Goal: Information Seeking & Learning: Learn about a topic

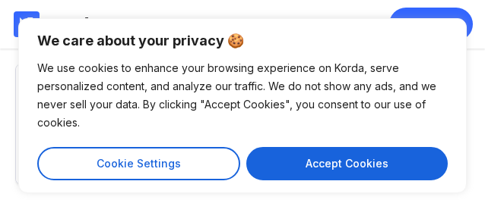
click at [114, 147] on button "Cookie Settings" at bounding box center [138, 163] width 203 height 33
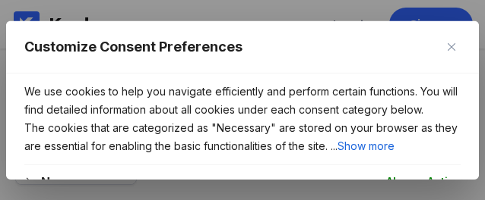
click at [453, 43] on img "Close" at bounding box center [451, 47] width 8 height 8
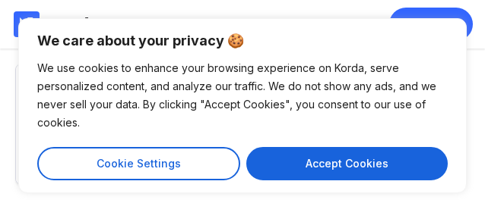
click at [99, 156] on button "Cookie Settings" at bounding box center [138, 163] width 203 height 33
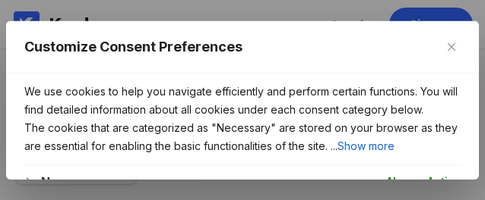
click at [452, 43] on img "Close" at bounding box center [451, 47] width 8 height 8
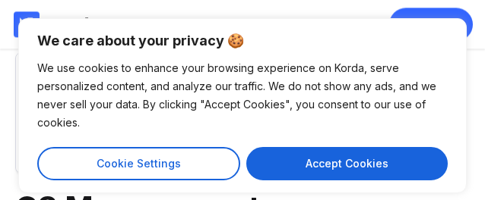
scroll to position [17, 0]
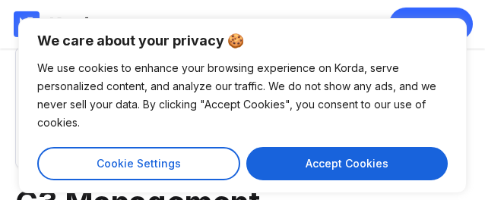
click at [355, 181] on button "Accept Cookies" at bounding box center [346, 163] width 201 height 33
checkbox input "true"
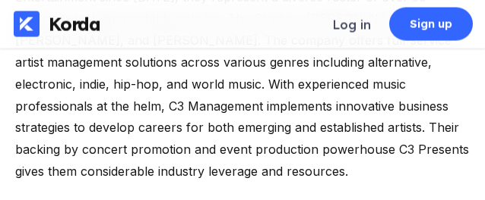
scroll to position [709, 0]
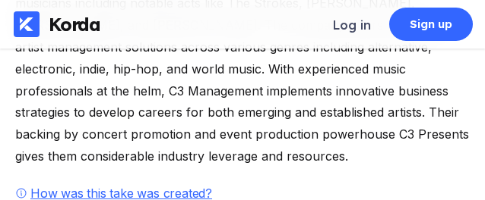
click at [183, 186] on div "How was this take was created?" at bounding box center [121, 193] width 188 height 15
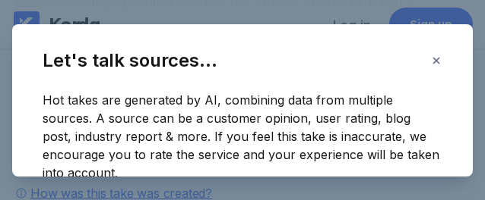
click at [179, 146] on div "Hot takes are generated by AI, combining data from multiple sources. A source c…" at bounding box center [242, 136] width 399 height 91
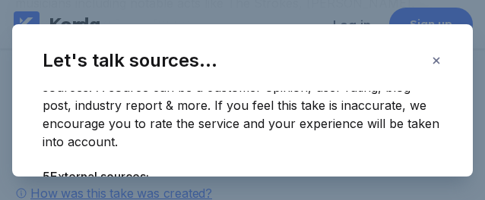
scroll to position [33, 0]
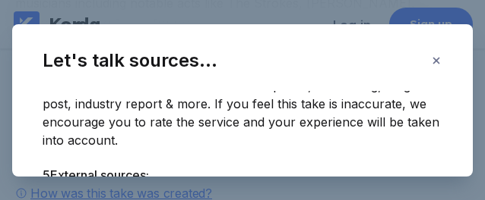
click at [440, 66] on icon at bounding box center [436, 60] width 11 height 11
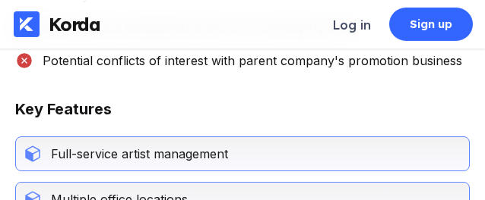
scroll to position [1303, 0]
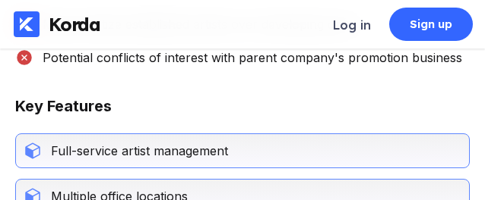
click at [39, 131] on div "Key Features" at bounding box center [242, 115] width 454 height 36
click at [81, 159] on div "Full-service artist management" at bounding box center [135, 151] width 186 height 15
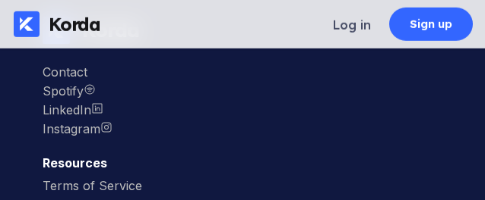
scroll to position [2254, 0]
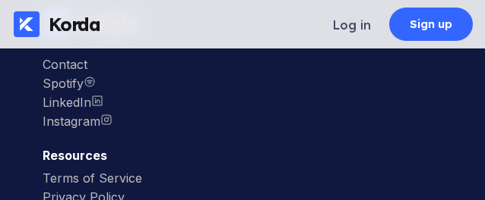
click at [421, 200] on div "Korda Contact Spotify LinkedIn Instagram Resources Terms of Service Privacy Pol…" at bounding box center [242, 151] width 460 height 357
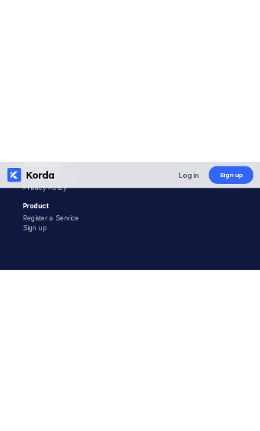
scroll to position [3221, 0]
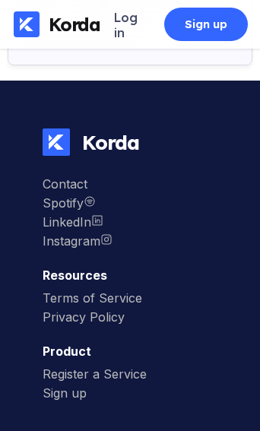
click at [124, 130] on div "Korda" at bounding box center [104, 142] width 69 height 25
click at [91, 130] on div "Korda" at bounding box center [104, 142] width 69 height 25
click at [31, 27] on icon at bounding box center [27, 24] width 14 height 14
